Goal: Information Seeking & Learning: Learn about a topic

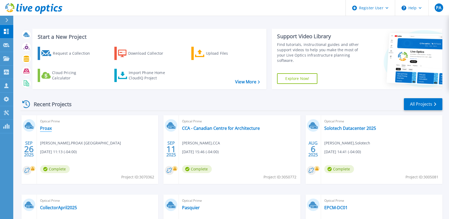
click at [49, 128] on link "Proax" at bounding box center [46, 128] width 12 height 5
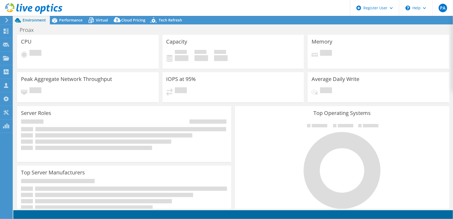
select select "USD"
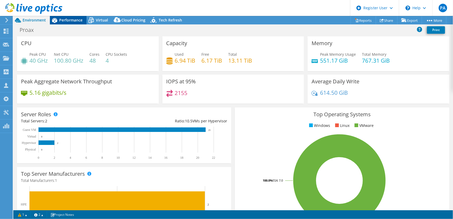
click at [74, 20] on span "Performance" at bounding box center [70, 20] width 23 height 5
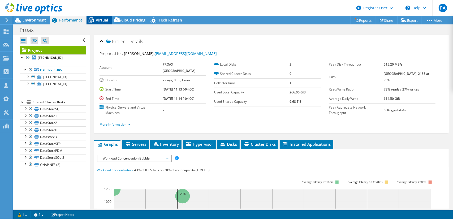
click at [97, 19] on span "Virtual" at bounding box center [102, 20] width 12 height 5
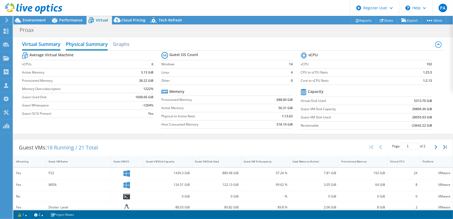
click at [101, 46] on h2 "Physical Summary" at bounding box center [87, 45] width 42 height 12
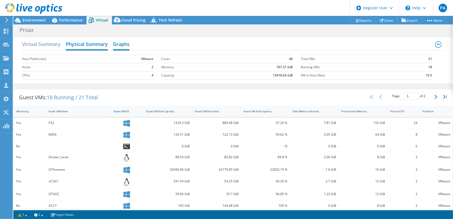
click at [123, 45] on h2 "Graphs" at bounding box center [121, 45] width 16 height 12
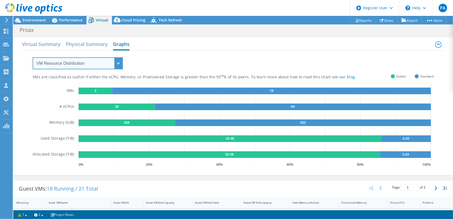
click at [107, 65] on select "VM Resource Distribution Provisioning Contrast Over Provisioning" at bounding box center [78, 63] width 90 height 12
select select "Over Provisioning"
click at [33, 57] on select "VM Resource Distribution Provisioning Contrast Over Provisioning" at bounding box center [78, 63] width 90 height 12
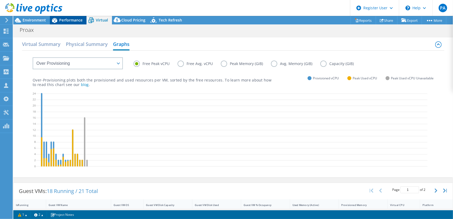
click at [71, 19] on span "Performance" at bounding box center [70, 20] width 23 height 5
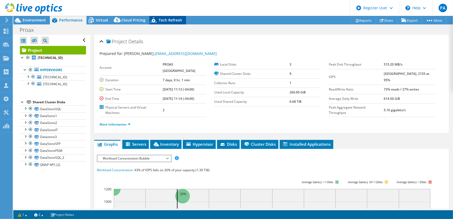
click at [165, 19] on span "Tech Refresh" at bounding box center [170, 20] width 23 height 5
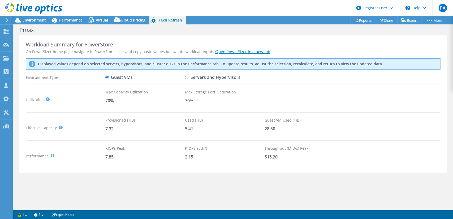
click at [187, 77] on input "Servers and Hypervisors" at bounding box center [186, 77] width 3 height 3
radio input "true"
click at [106, 78] on input "Guest VMs" at bounding box center [106, 77] width 3 height 3
radio input "true"
click at [187, 77] on input "Servers and Hypervisors" at bounding box center [186, 77] width 3 height 3
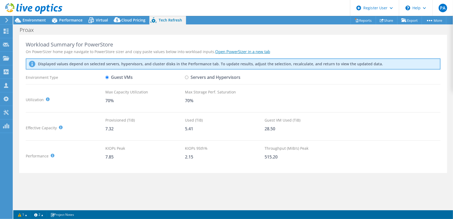
radio input "true"
click at [107, 77] on input "Guest VMs" at bounding box center [106, 77] width 3 height 3
radio input "true"
radio input "false"
click at [32, 18] on span "Environment" at bounding box center [34, 20] width 23 height 5
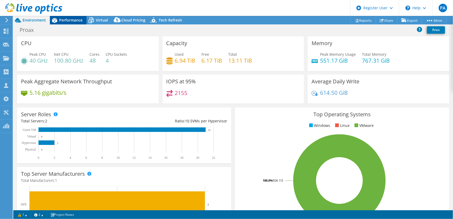
click at [76, 19] on span "Performance" at bounding box center [70, 20] width 23 height 5
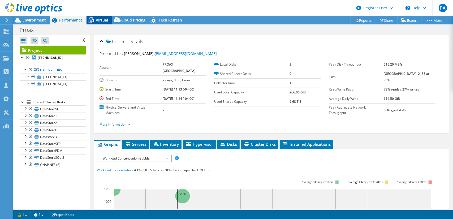
click at [104, 18] on span "Virtual" at bounding box center [102, 20] width 12 height 5
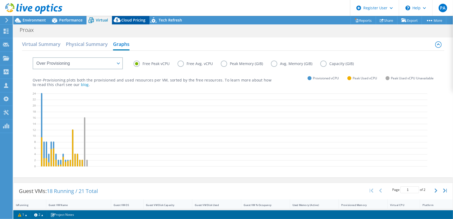
click at [127, 19] on span "Cloud Pricing" at bounding box center [133, 20] width 24 height 5
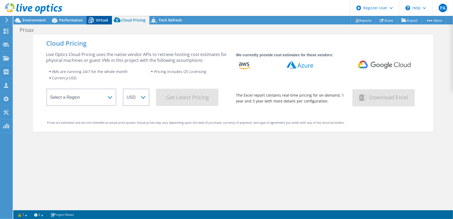
click at [94, 19] on icon at bounding box center [91, 20] width 9 height 9
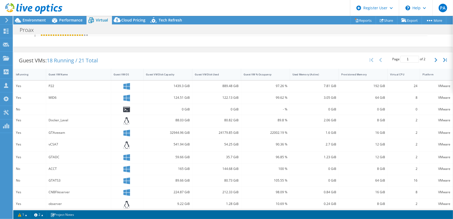
scroll to position [128, 0]
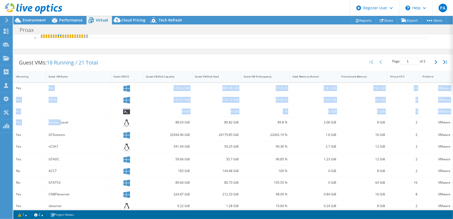
drag, startPoint x: 48, startPoint y: 85, endPoint x: 59, endPoint y: 117, distance: 33.7
click at [59, 117] on div "Yes P22 1439.3 GiB 889.48 GiB 97.26 % 7.81 GiB 192 GiB 24 VMware Yes MID6 124.5…" at bounding box center [233, 172] width 439 height 178
click at [59, 117] on div "Docker_Laval" at bounding box center [78, 123] width 65 height 12
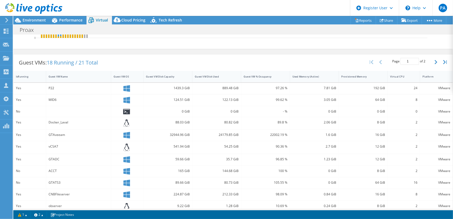
click at [59, 89] on div "P22" at bounding box center [79, 88] width 60 height 6
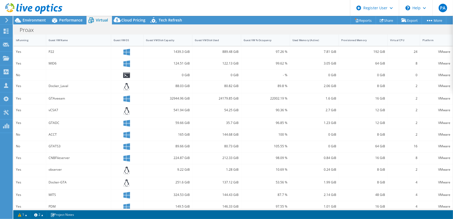
scroll to position [181, 0]
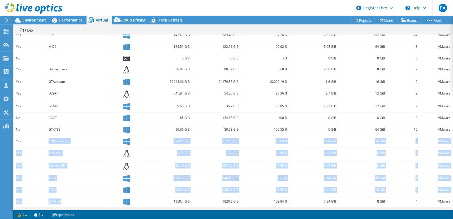
drag, startPoint x: 62, startPoint y: 200, endPoint x: 44, endPoint y: 145, distance: 57.7
click at [44, 145] on div "Yes P22 1439.3 GiB 889.48 GiB 97.26 % 7.81 GiB 192 GiB 24 VMware Yes MID6 124.5…" at bounding box center [233, 119] width 439 height 178
click at [63, 173] on div "MITS" at bounding box center [78, 178] width 65 height 11
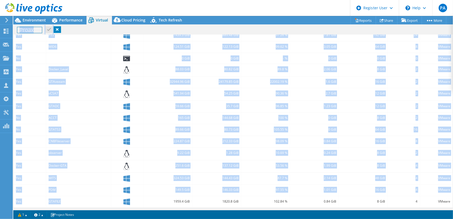
drag, startPoint x: 60, startPoint y: 199, endPoint x: 72, endPoint y: 168, distance: 33.2
click at [72, 168] on div "Yes P22 1439.3 GiB 889.48 GiB 97.26 % 7.81 GiB 192 GiB 24 VMware Yes MID6 124.5…" at bounding box center [233, 119] width 439 height 178
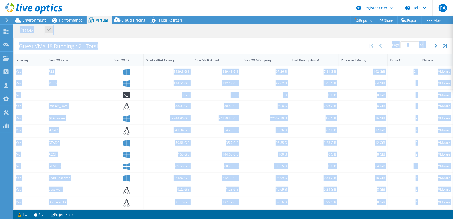
scroll to position [102, 0]
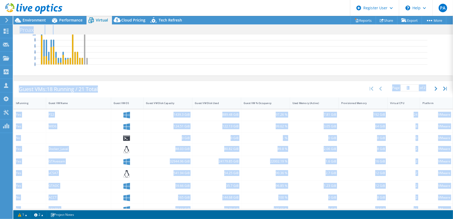
click at [73, 164] on div "GTAveeam" at bounding box center [78, 161] width 65 height 11
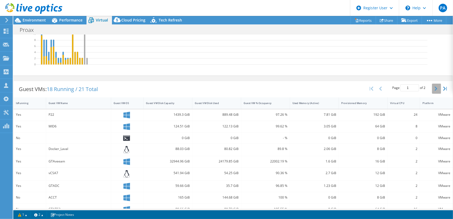
click at [435, 87] on icon "button" at bounding box center [436, 89] width 3 height 4
type input "2"
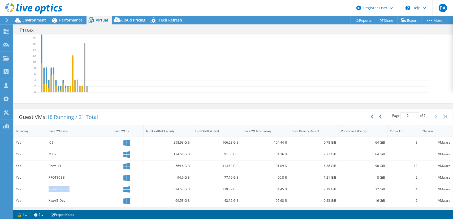
drag, startPoint x: 72, startPoint y: 189, endPoint x: 47, endPoint y: 188, distance: 24.4
click at [47, 188] on div "Xcart5_2_Prod" at bounding box center [78, 189] width 65 height 11
copy div "Xcart5_2_Prod"
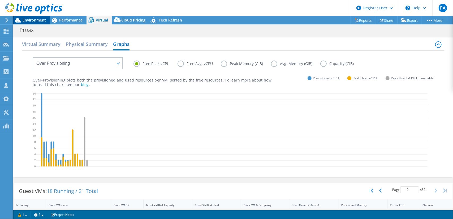
click at [43, 20] on span "Environment" at bounding box center [34, 20] width 23 height 5
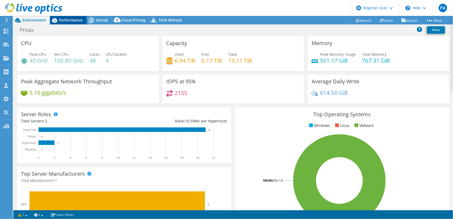
click at [67, 19] on span "Performance" at bounding box center [70, 20] width 23 height 5
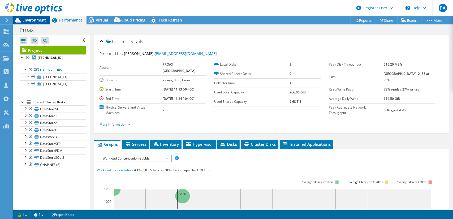
click at [36, 20] on span "Environment" at bounding box center [34, 20] width 23 height 5
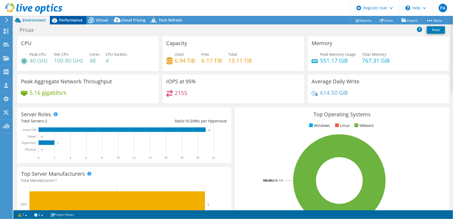
click at [62, 20] on span "Performance" at bounding box center [70, 20] width 23 height 5
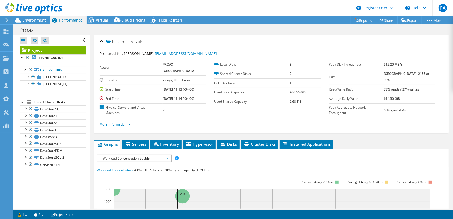
scroll to position [27, 0]
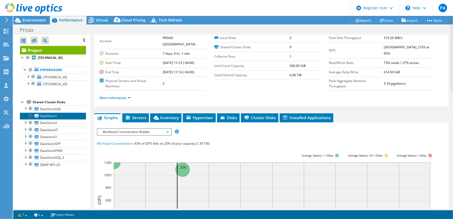
click at [60, 115] on link "DataStore1" at bounding box center [53, 116] width 66 height 7
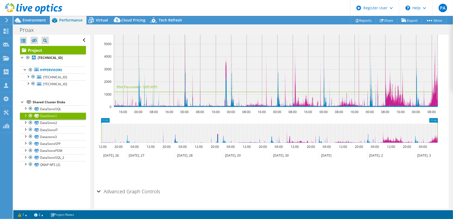
scroll to position [165, 0]
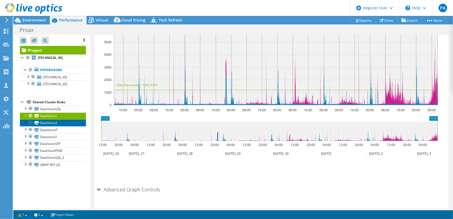
click at [64, 123] on link "DataStore2" at bounding box center [53, 122] width 66 height 7
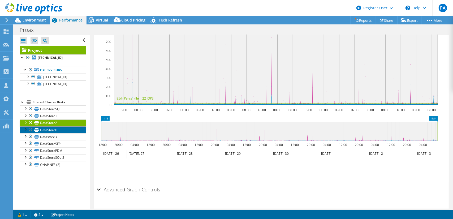
click at [63, 128] on link "DataStoreIT" at bounding box center [53, 129] width 66 height 7
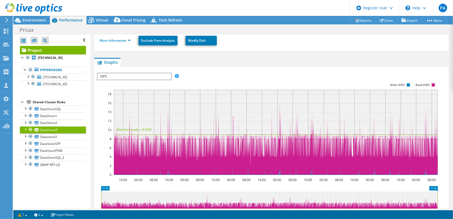
scroll to position [85, 0]
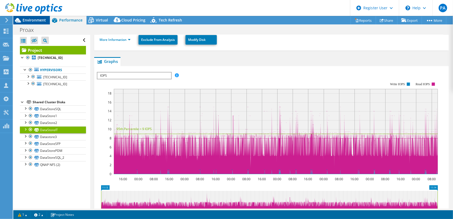
click at [31, 19] on span "Environment" at bounding box center [34, 20] width 23 height 5
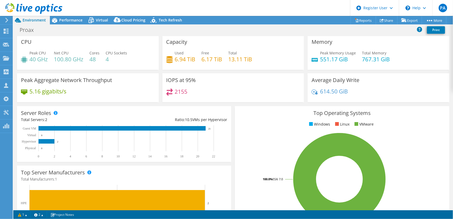
scroll to position [0, 0]
